Goal: Task Accomplishment & Management: Use online tool/utility

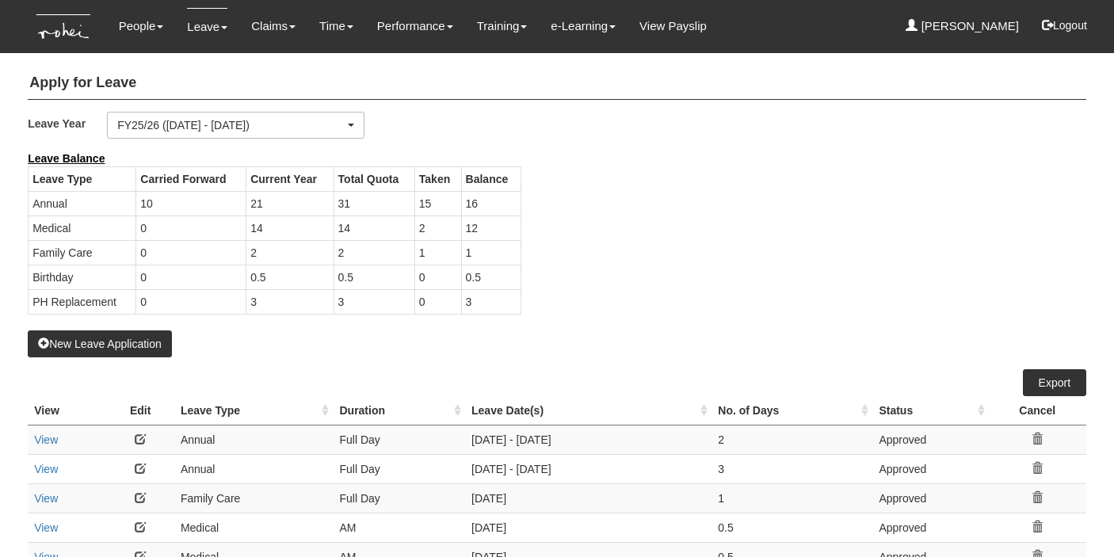
select select "50"
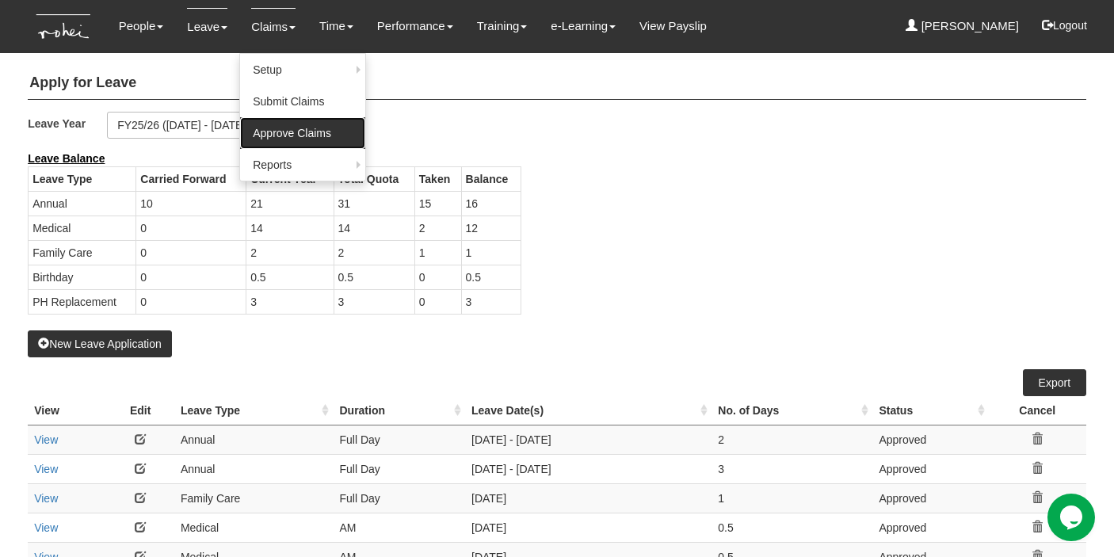
click at [275, 125] on link "Approve Claims" at bounding box center [302, 133] width 125 height 32
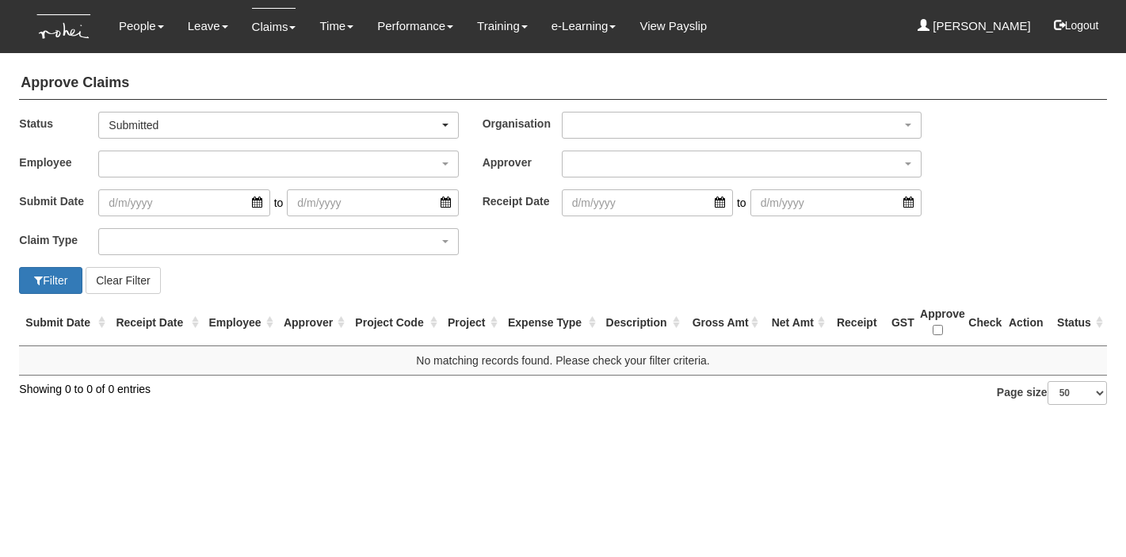
select select "50"
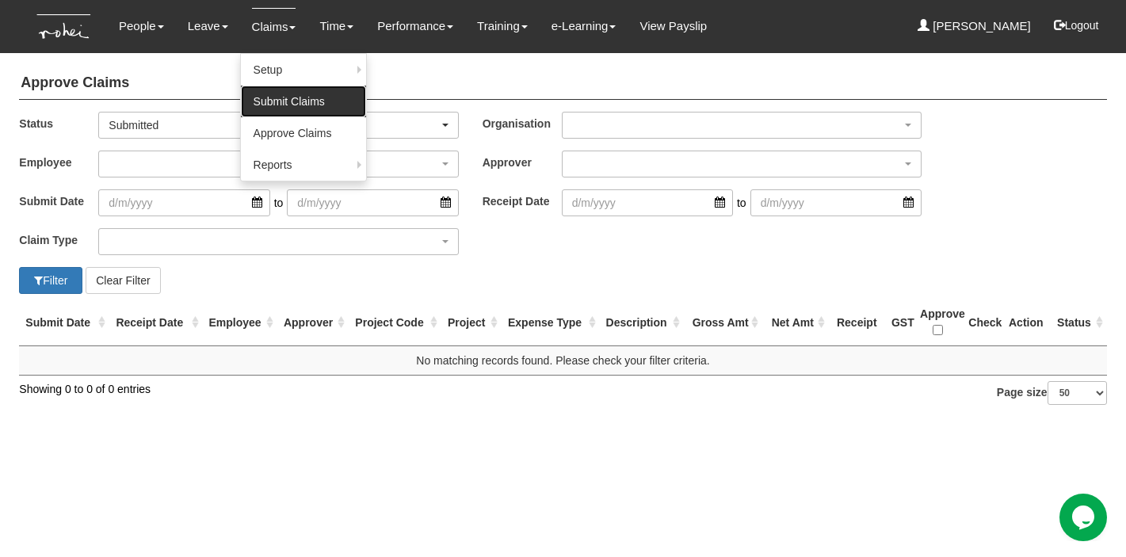
click at [264, 100] on link "Submit Claims" at bounding box center [303, 102] width 125 height 32
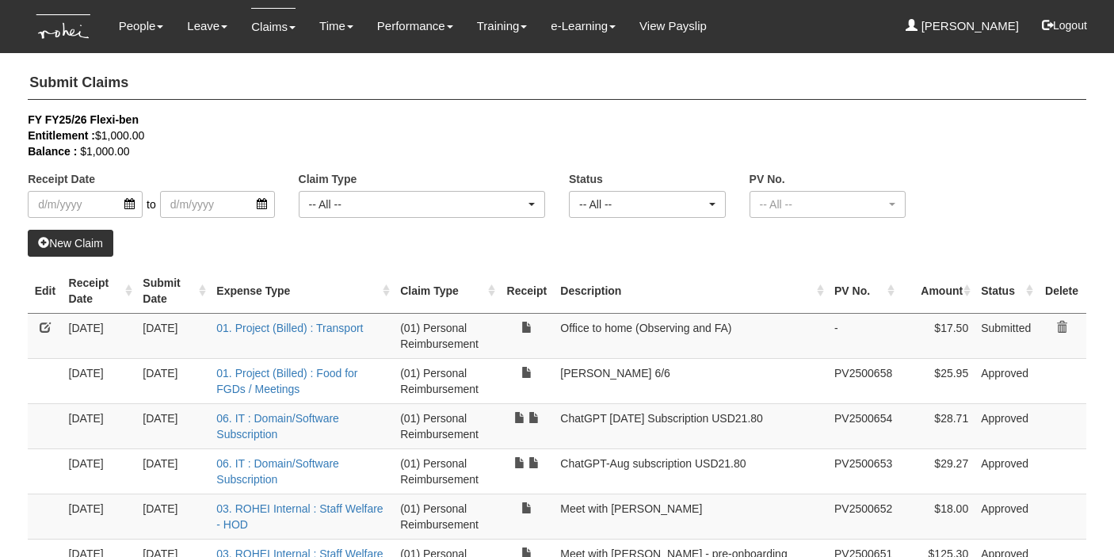
select select "50"
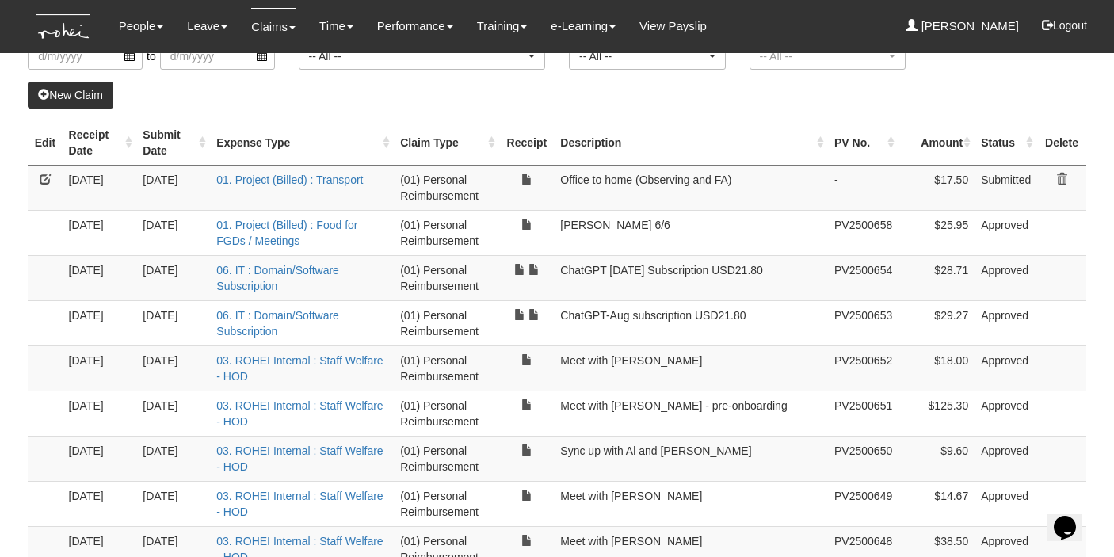
scroll to position [164, 0]
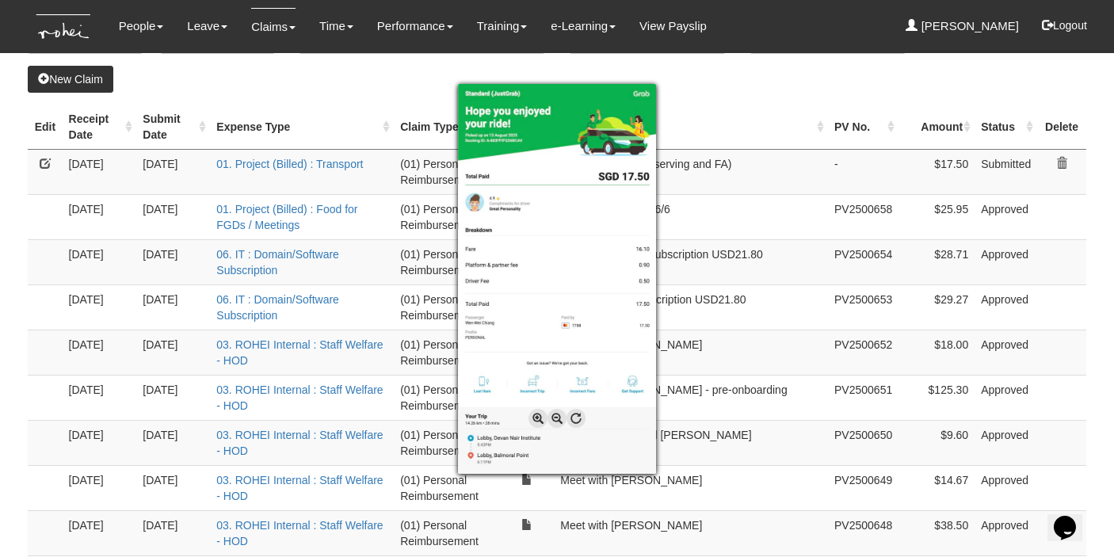
click at [759, 197] on div at bounding box center [557, 278] width 1114 height 557
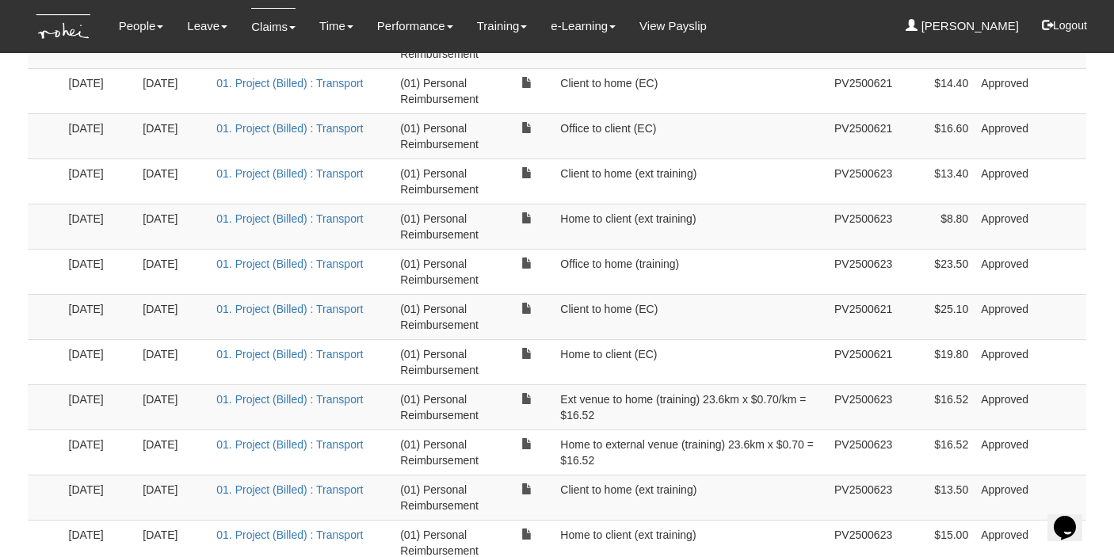
scroll to position [0, 0]
